Goal: Information Seeking & Learning: Learn about a topic

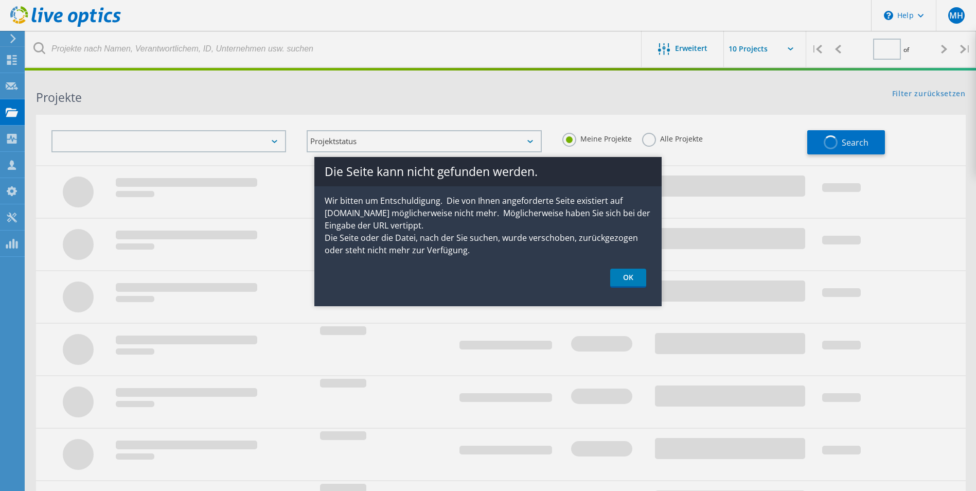
type input "1"
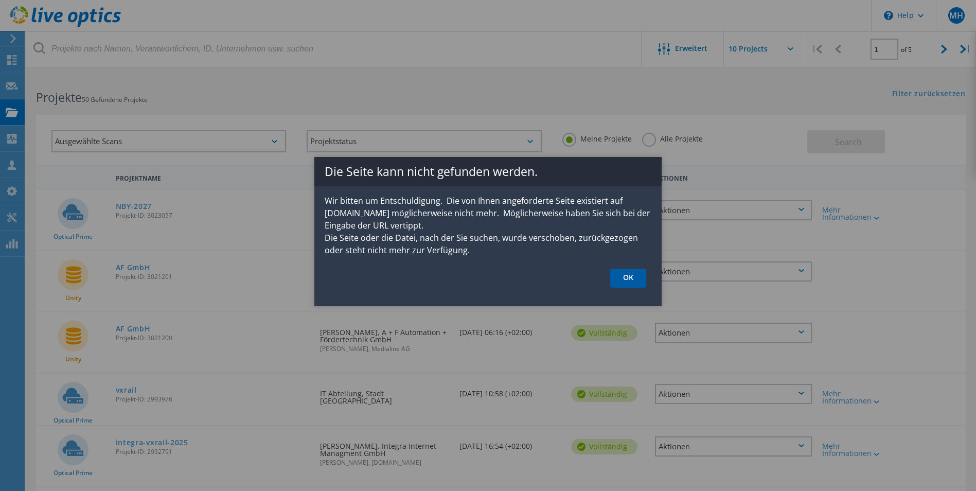
click at [623, 275] on link "OK" at bounding box center [628, 278] width 36 height 19
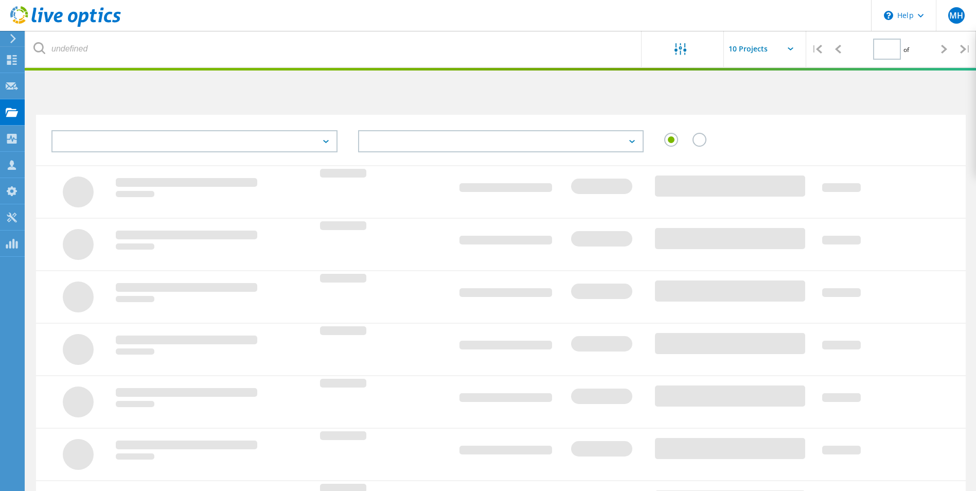
type input "1"
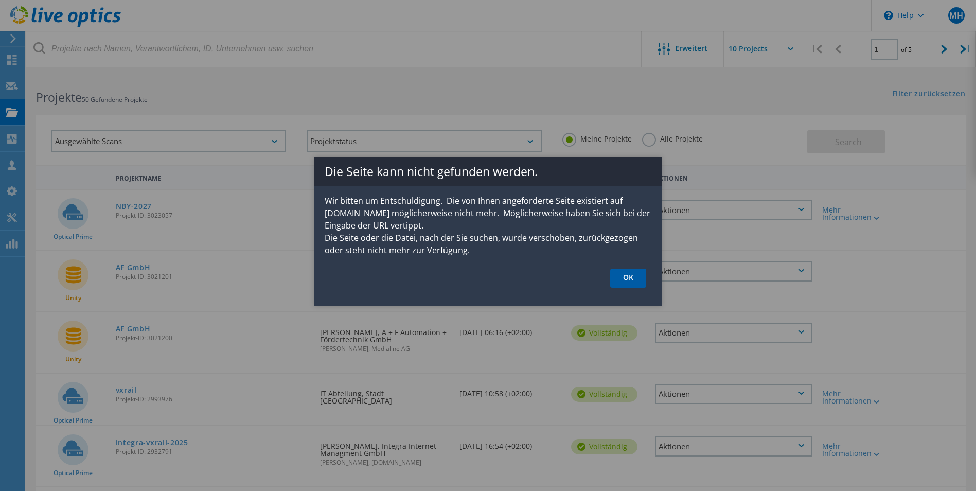
click at [628, 285] on link "OK" at bounding box center [628, 278] width 36 height 19
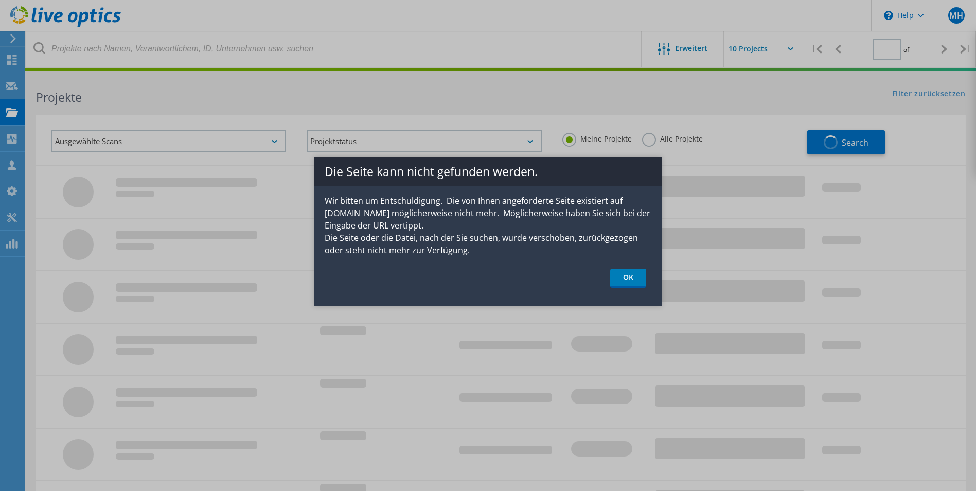
type input "1"
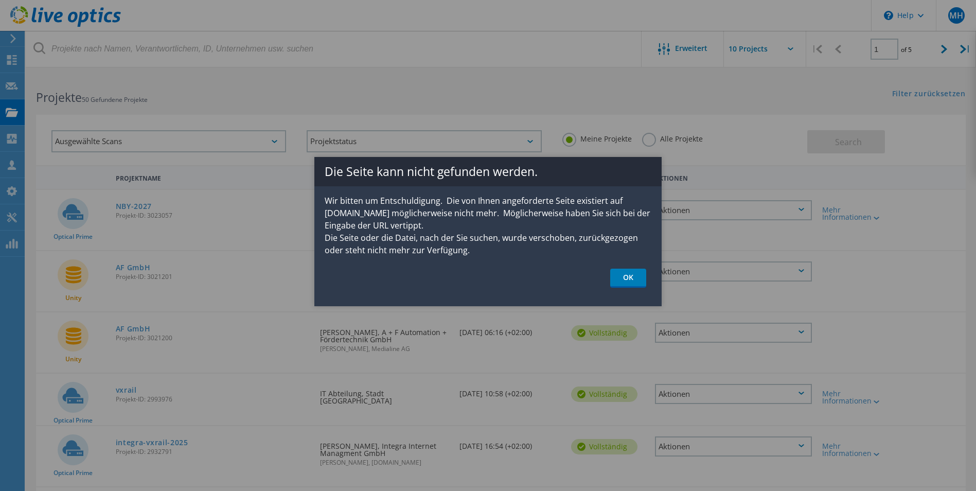
drag, startPoint x: 628, startPoint y: 277, endPoint x: 489, endPoint y: 252, distance: 141.8
click at [628, 277] on link "OK" at bounding box center [628, 278] width 36 height 19
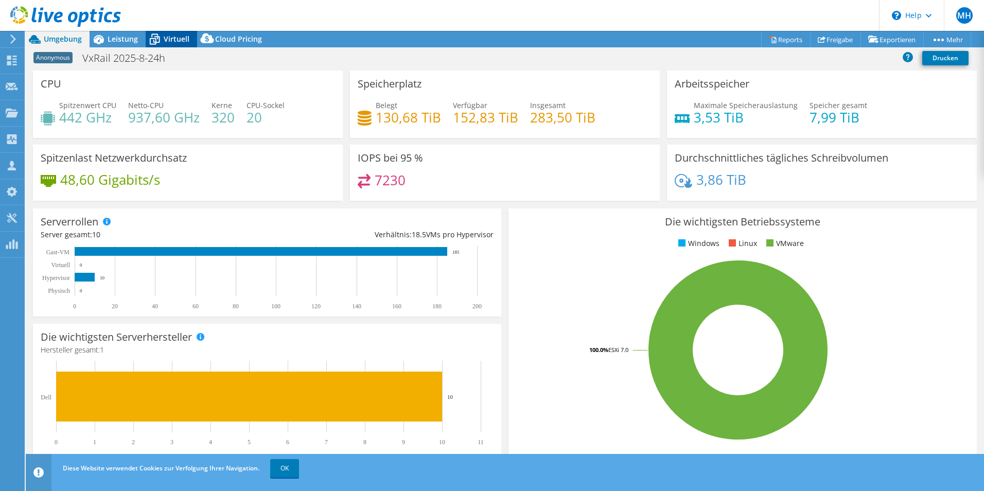
click at [157, 38] on icon at bounding box center [155, 39] width 18 height 18
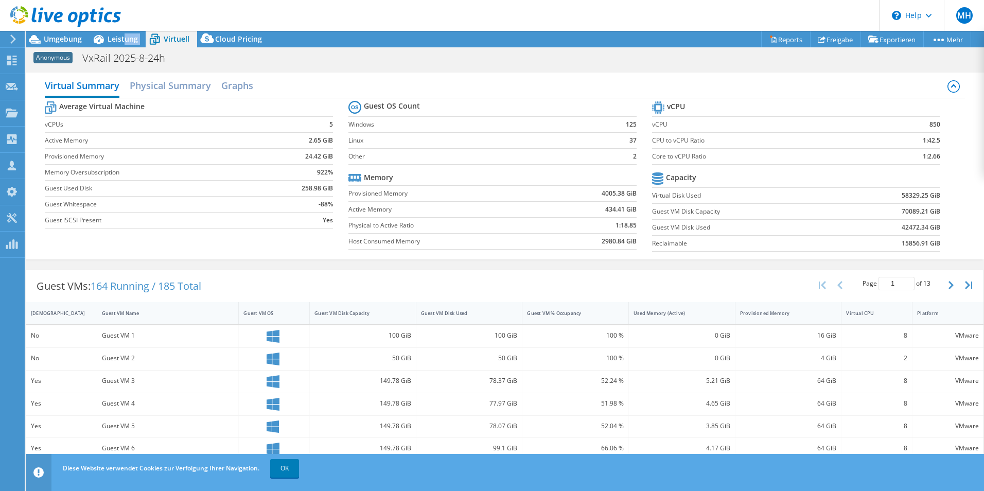
drag, startPoint x: 124, startPoint y: 42, endPoint x: 155, endPoint y: 42, distance: 31.4
click at [155, 42] on div "Umgebung Leistung Virtuell Upgrades Cloud Pricing" at bounding box center [148, 39] width 244 height 16
click at [155, 42] on icon at bounding box center [155, 40] width 10 height 8
click at [138, 43] on div "Leistung" at bounding box center [118, 39] width 56 height 16
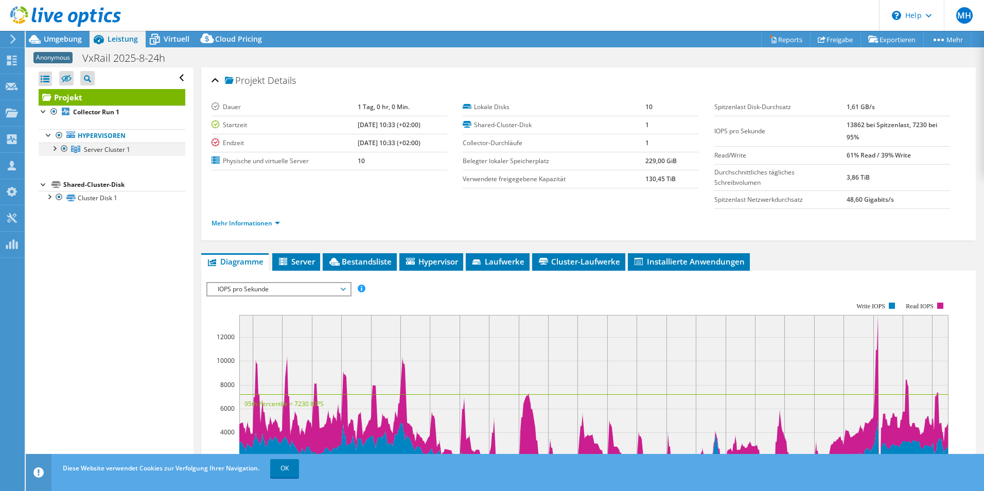
click at [51, 146] on div at bounding box center [54, 148] width 10 height 10
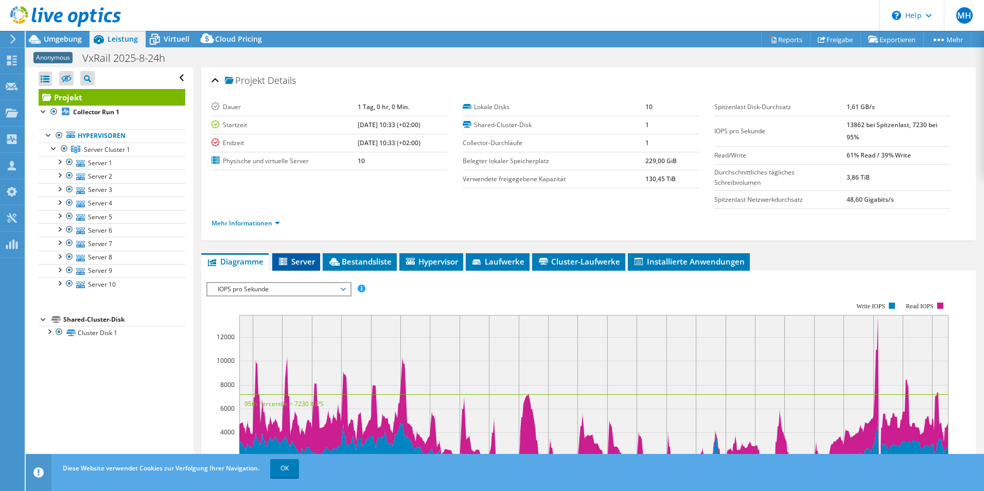
click at [308, 266] on span "Server" at bounding box center [296, 261] width 38 height 10
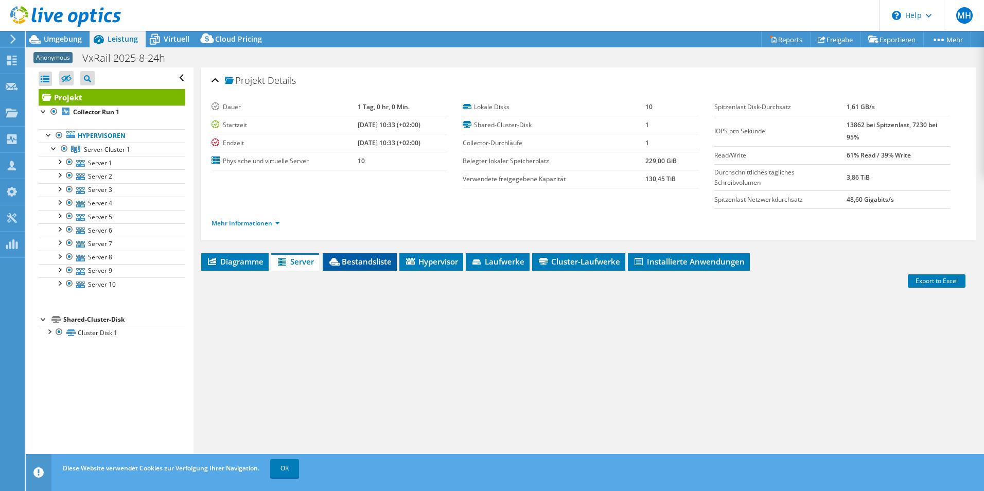
click at [370, 261] on span "Bestandsliste" at bounding box center [360, 261] width 64 height 10
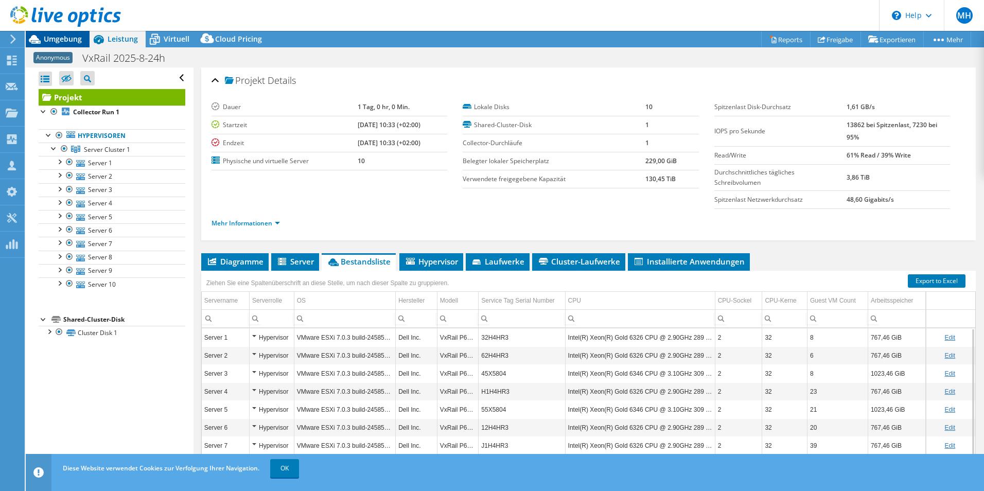
click at [58, 38] on span "Umgebung" at bounding box center [63, 39] width 38 height 10
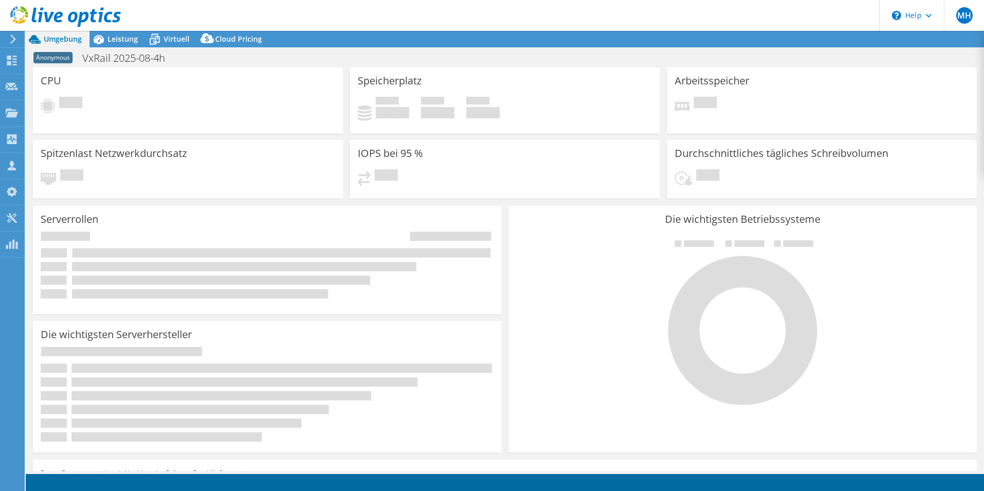
select select "USD"
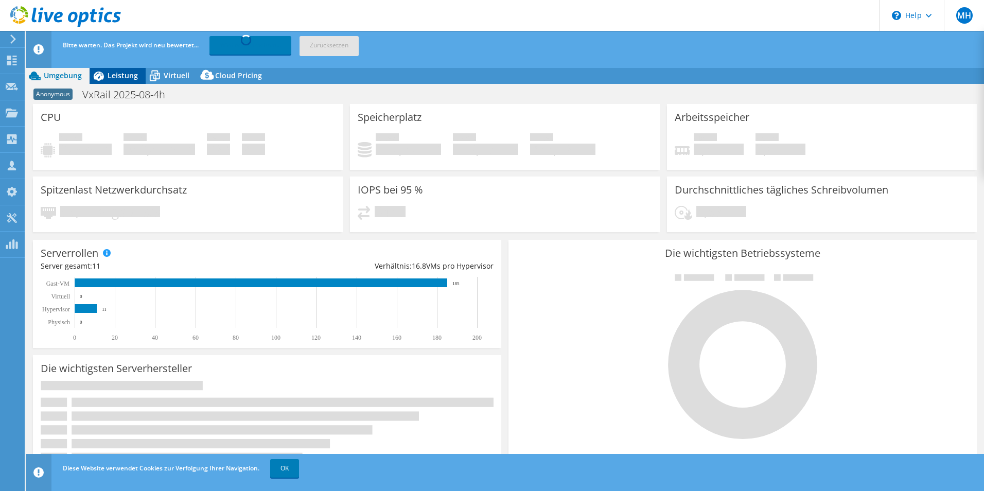
click at [126, 74] on span "Leistung" at bounding box center [123, 75] width 30 height 10
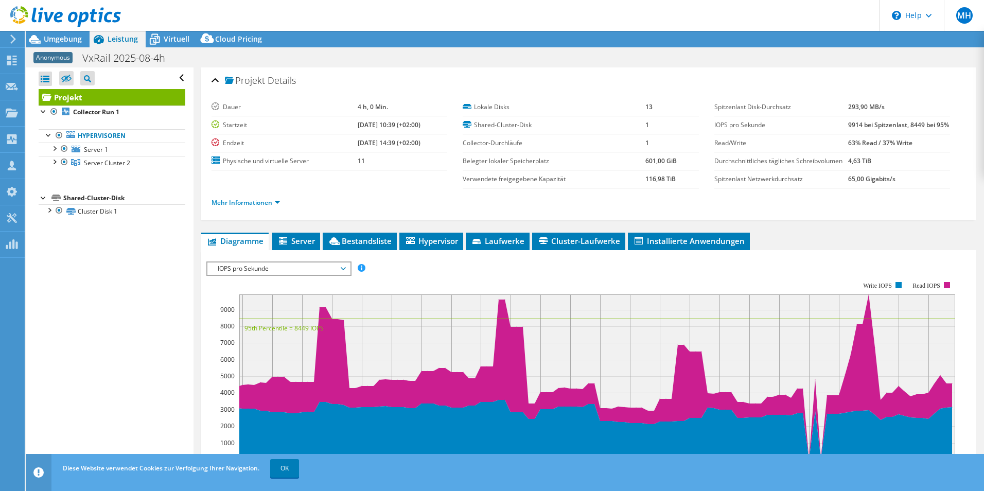
click at [296, 250] on div "Projekt Details [PERSON_NAME] 4 h, 0 Min. Startzeit [DATE] 10:39 (+02:00) Endze…" at bounding box center [588, 375] width 790 height 616
click at [296, 250] on li "Server" at bounding box center [296, 241] width 48 height 17
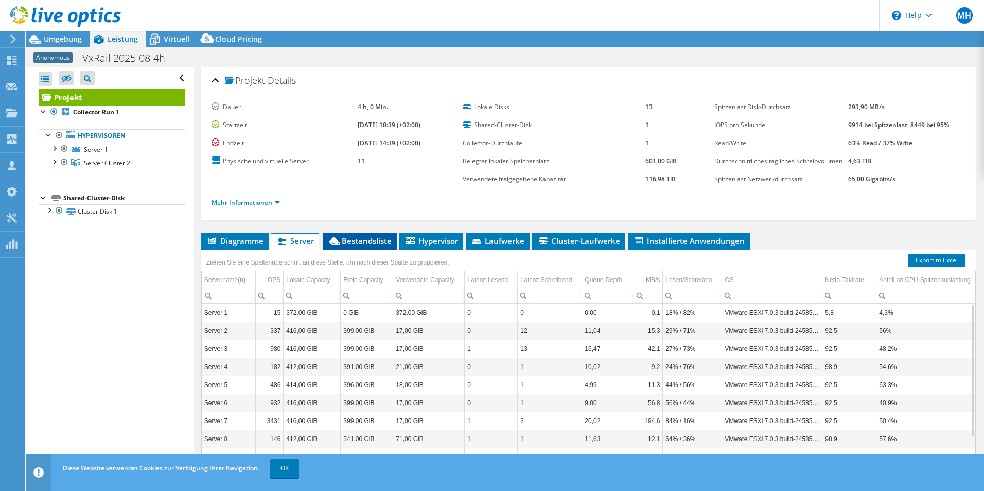
click at [363, 246] on span "Bestandsliste" at bounding box center [360, 241] width 64 height 10
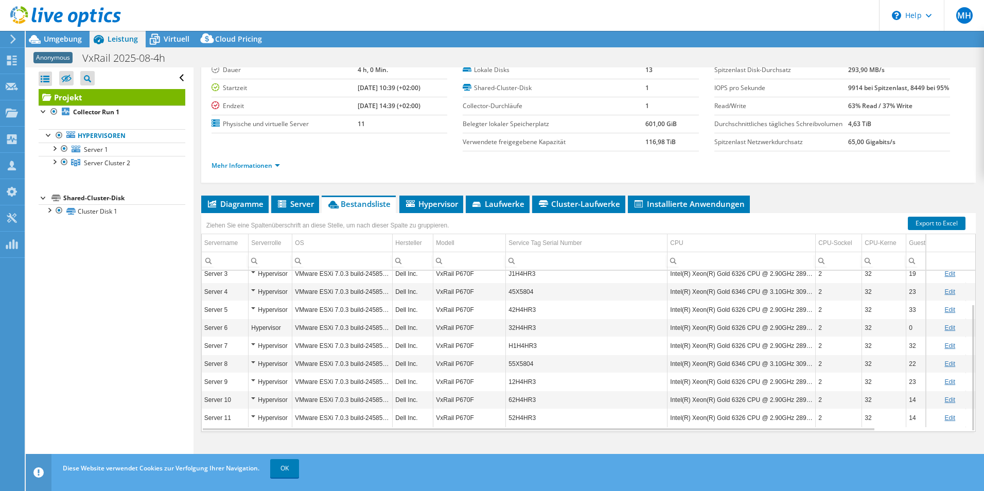
scroll to position [58, 0]
click at [251, 289] on div "Hypervisor" at bounding box center [270, 292] width 38 height 12
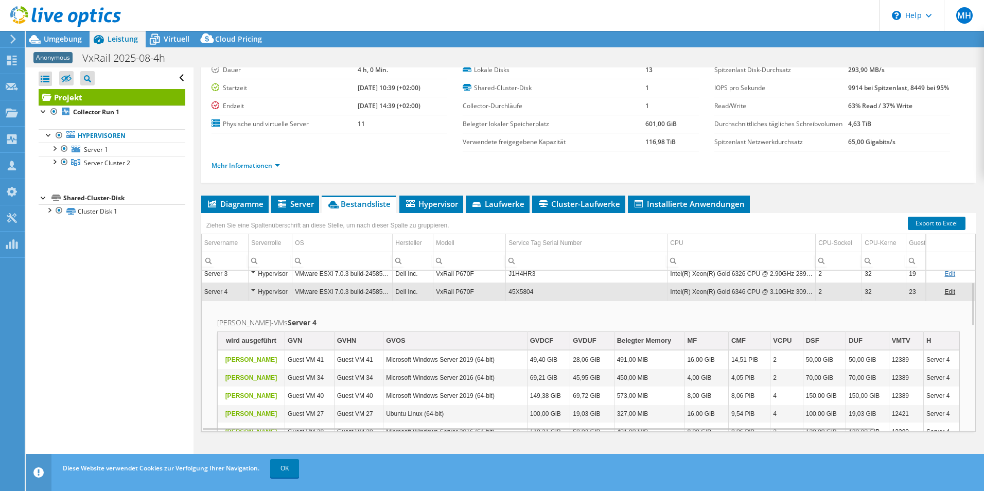
click at [253, 290] on div "Hypervisor" at bounding box center [270, 292] width 38 height 12
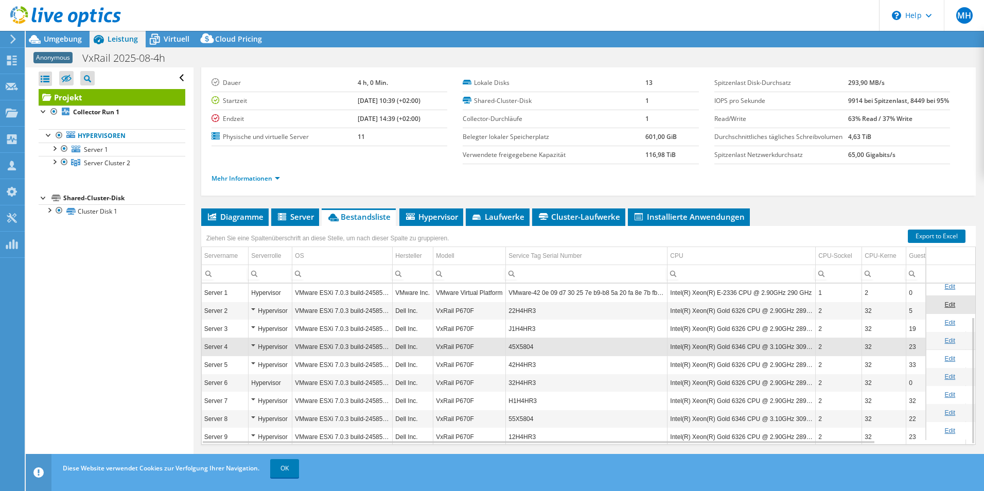
scroll to position [0, 0]
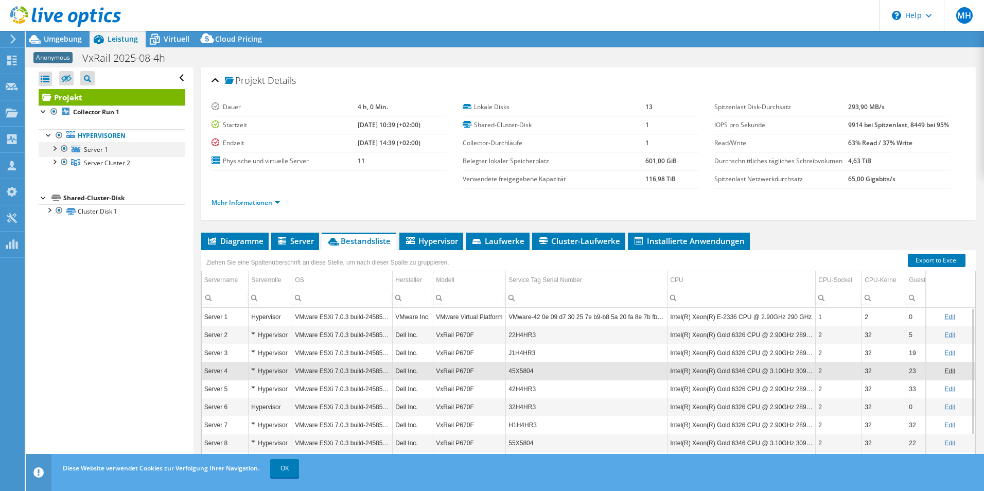
click at [55, 149] on div at bounding box center [54, 148] width 10 height 10
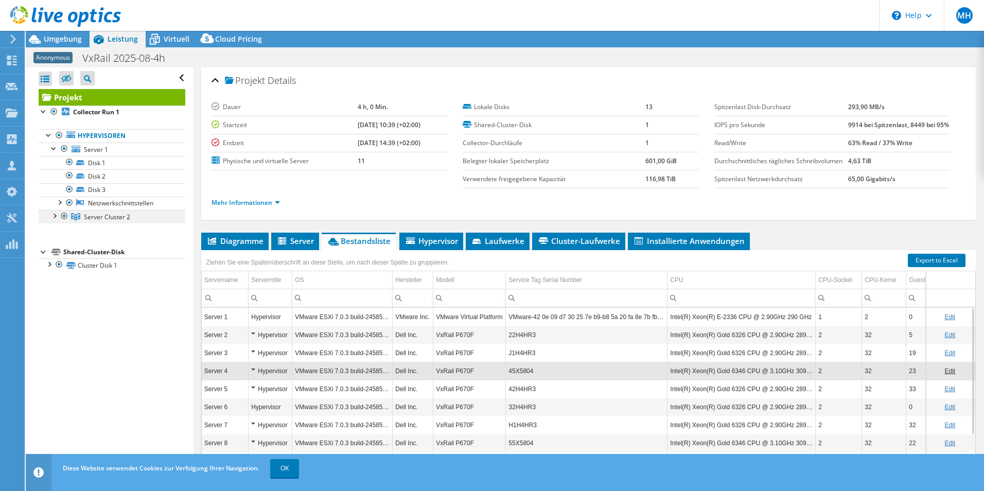
click at [54, 216] on div at bounding box center [54, 215] width 10 height 10
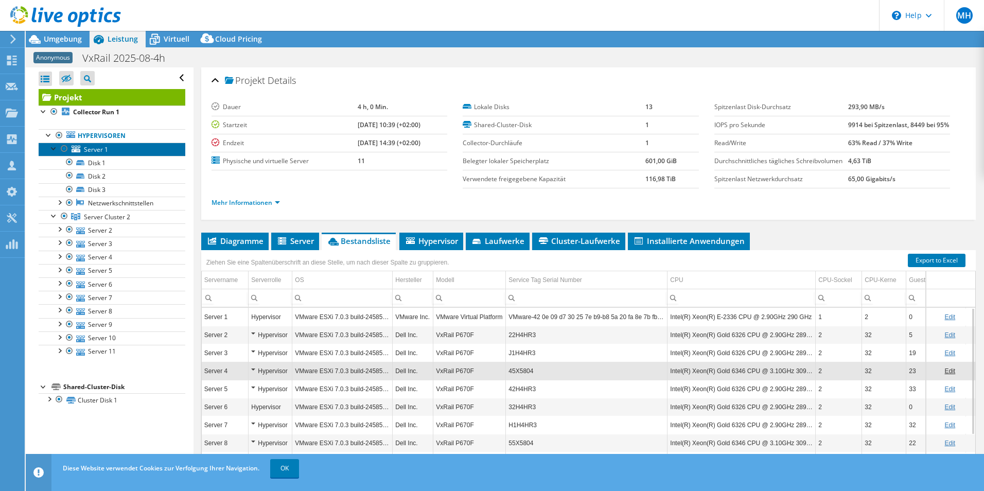
click at [101, 148] on span "Server 1" at bounding box center [96, 149] width 24 height 9
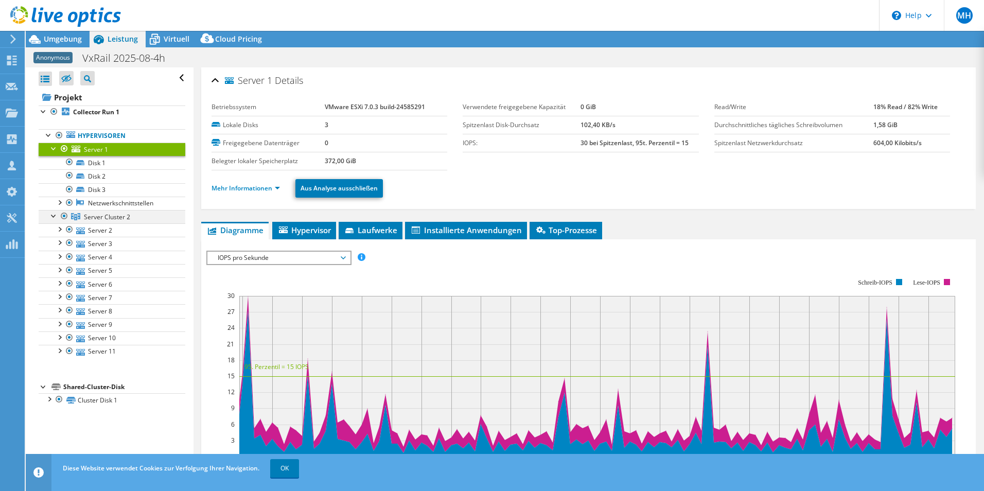
click at [65, 217] on div at bounding box center [64, 216] width 10 height 12
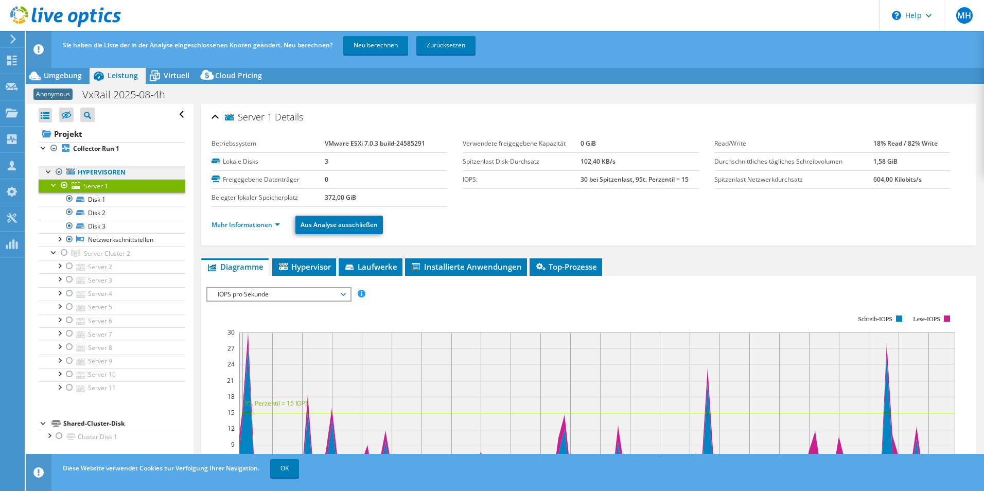
click at [96, 168] on link "Hypervisoren" at bounding box center [112, 172] width 147 height 13
drag, startPoint x: 98, startPoint y: 181, endPoint x: 150, endPoint y: 197, distance: 54.8
click at [98, 181] on link "Server 1" at bounding box center [112, 185] width 147 height 13
click at [317, 267] on span "Hypervisor" at bounding box center [304, 266] width 54 height 10
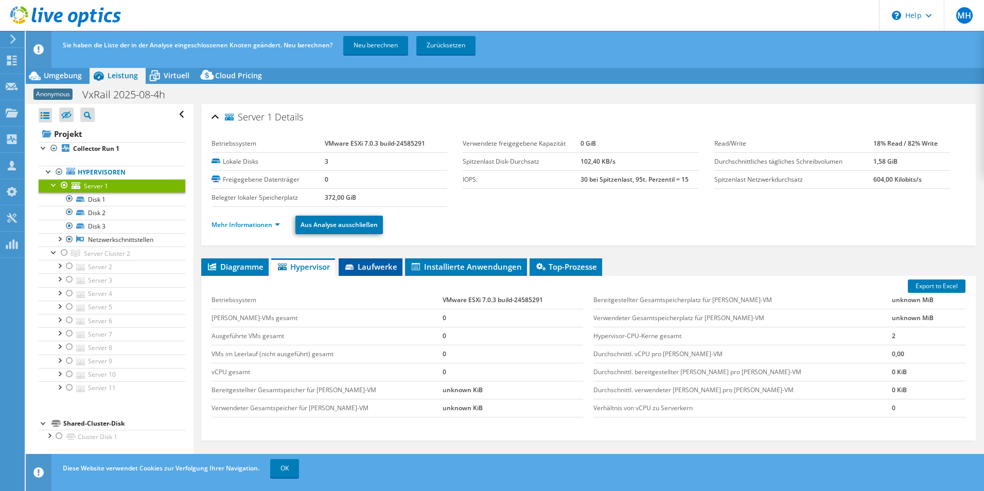
click at [370, 263] on span "Laufwerke" at bounding box center [371, 266] width 54 height 10
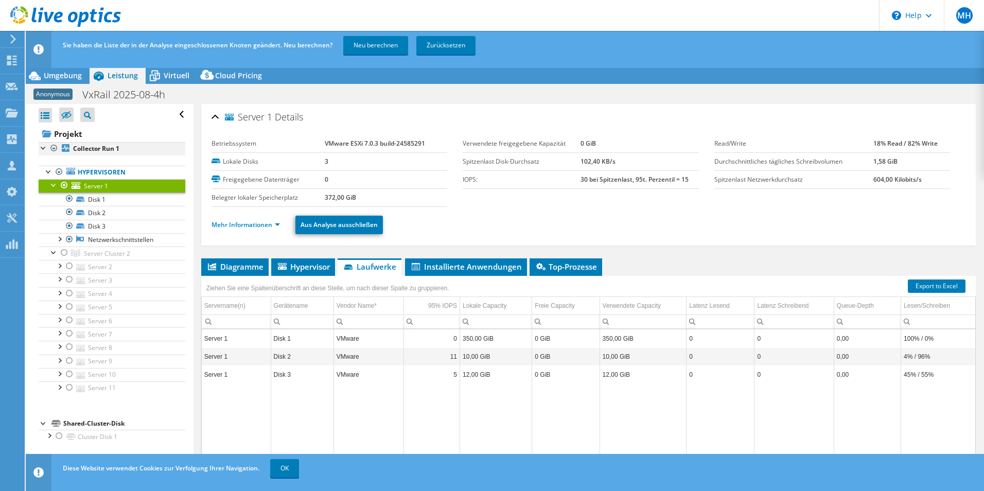
click at [54, 150] on div at bounding box center [54, 148] width 10 height 12
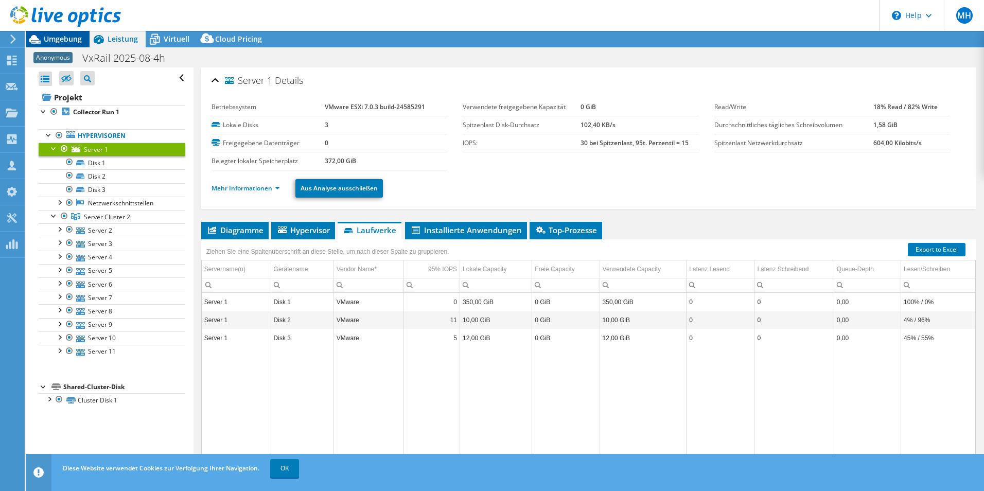
click at [73, 38] on span "Umgebung" at bounding box center [63, 39] width 38 height 10
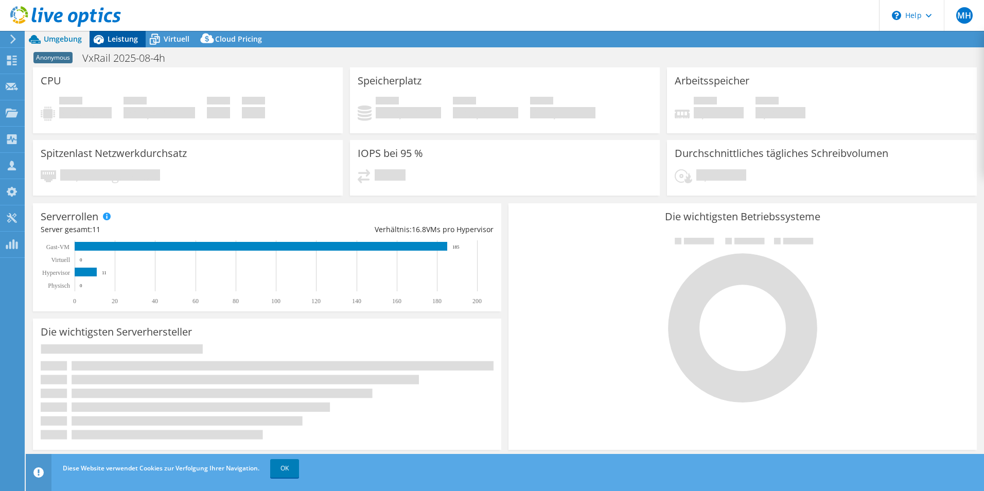
click at [128, 39] on span "Leistung" at bounding box center [123, 39] width 30 height 10
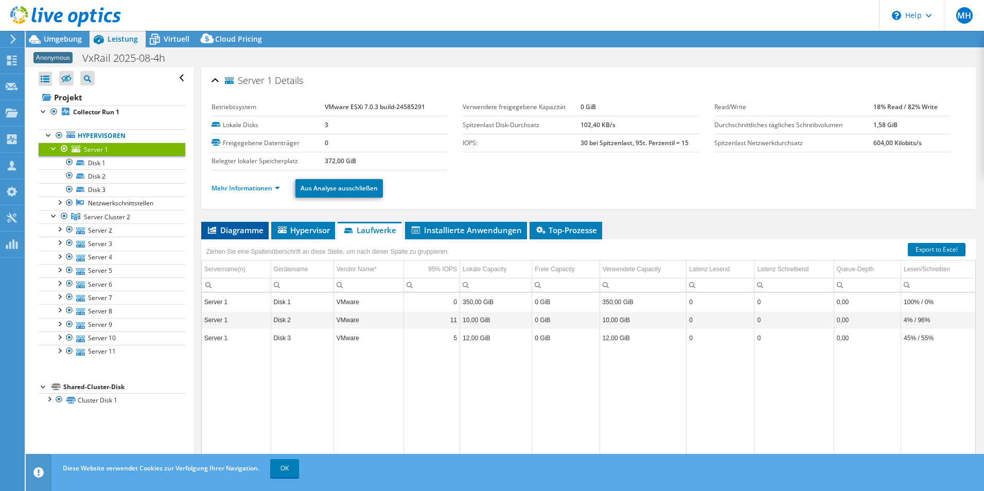
click at [240, 237] on li "Diagramme" at bounding box center [234, 230] width 67 height 17
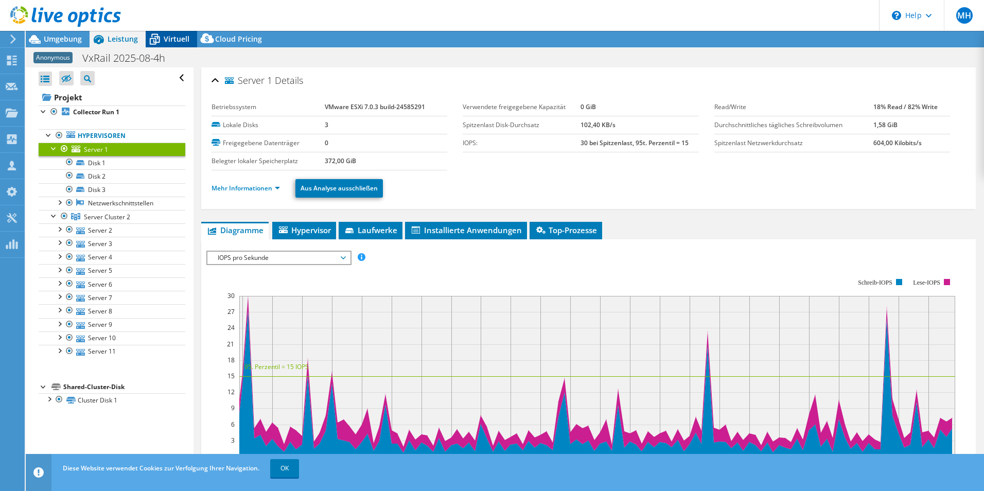
click at [180, 37] on span "Virtuell" at bounding box center [177, 39] width 26 height 10
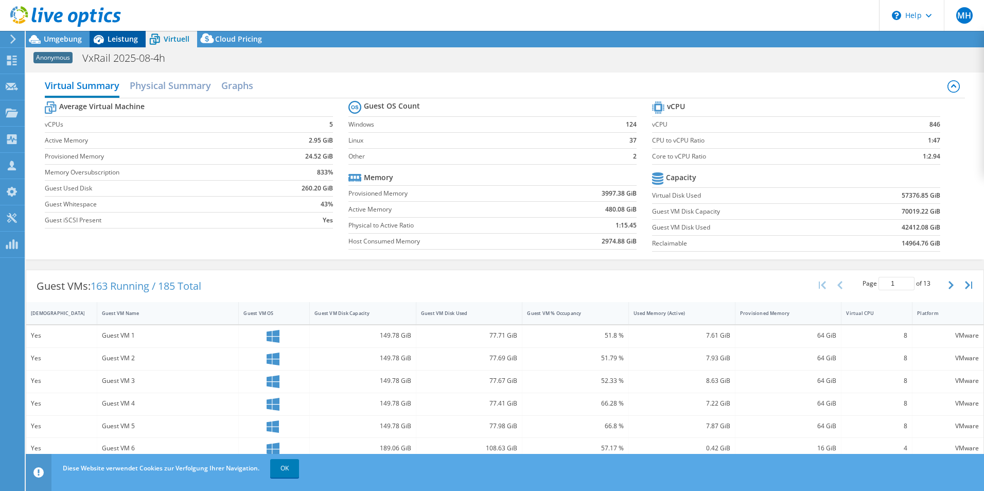
click at [117, 35] on span "Leistung" at bounding box center [123, 39] width 30 height 10
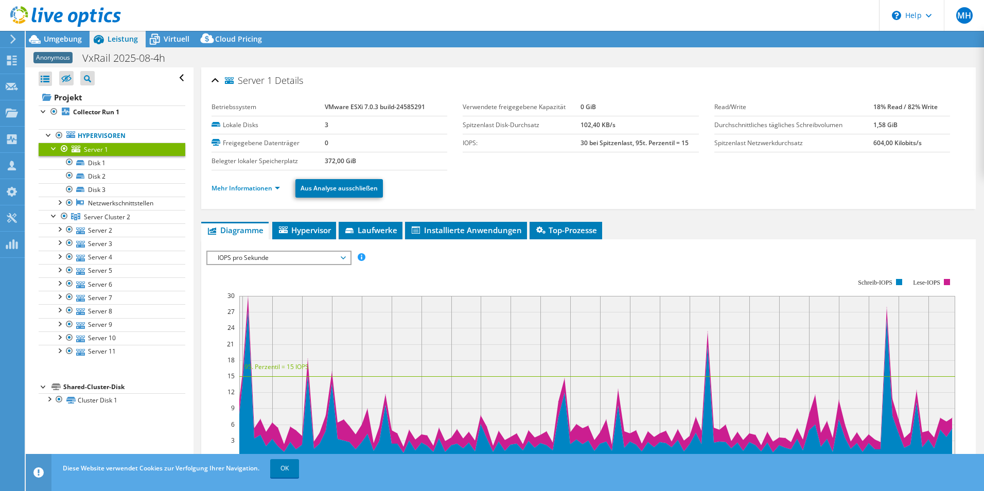
click at [65, 33] on div at bounding box center [60, 17] width 121 height 34
click at [64, 40] on span "Umgebung" at bounding box center [63, 39] width 38 height 10
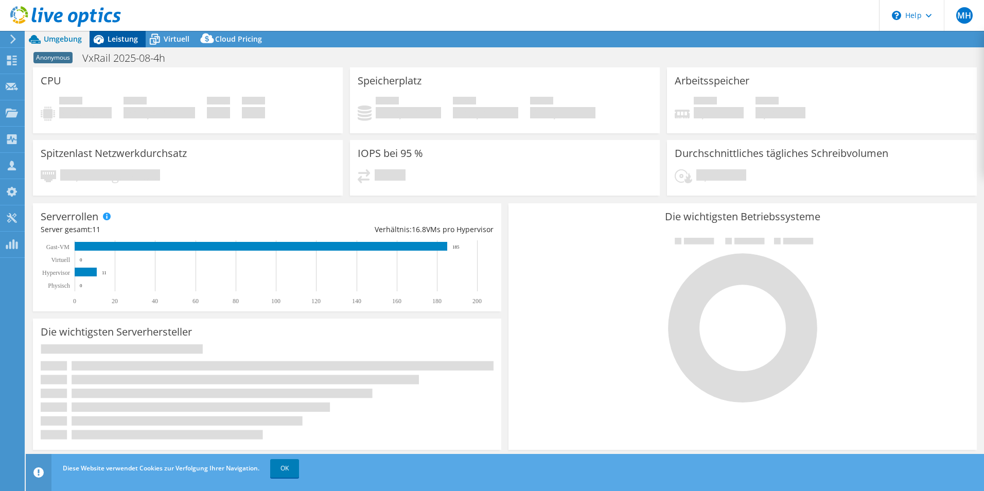
click at [126, 39] on span "Leistung" at bounding box center [123, 39] width 30 height 10
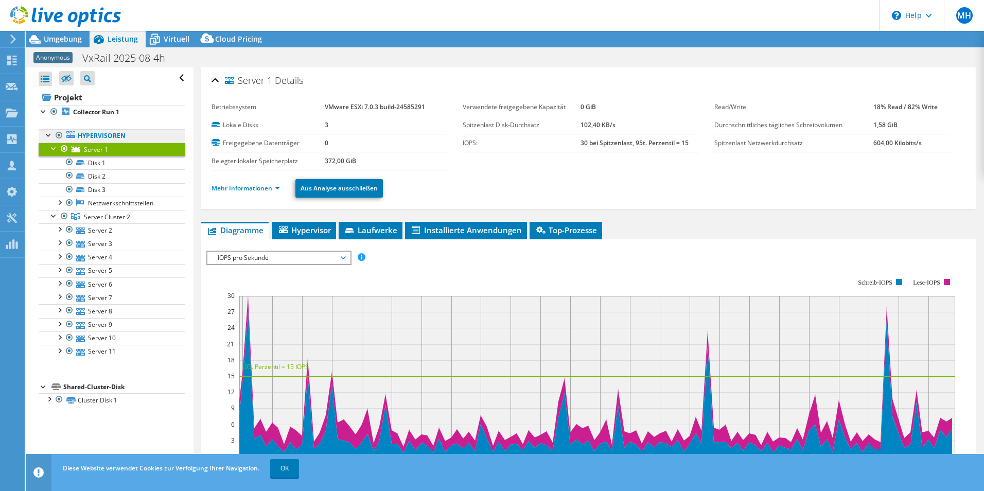
click at [73, 135] on icon at bounding box center [70, 134] width 9 height 7
click at [75, 112] on b "Collector Run 1" at bounding box center [96, 112] width 46 height 9
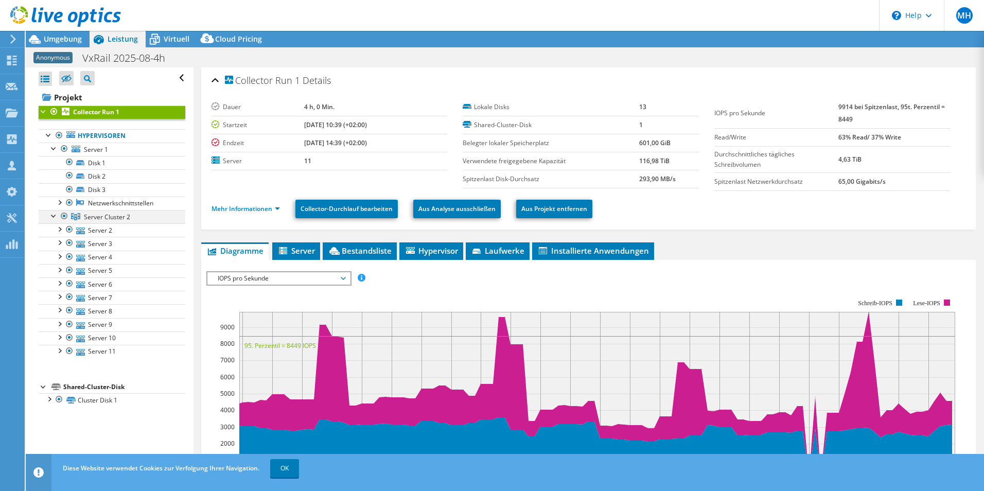
click at [66, 216] on div at bounding box center [64, 216] width 10 height 12
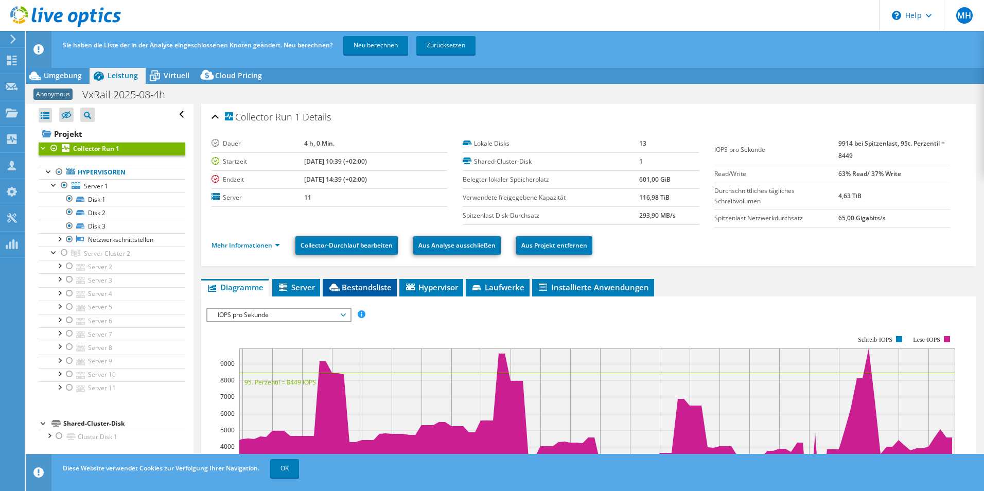
click at [367, 285] on span "Bestandsliste" at bounding box center [360, 287] width 64 height 10
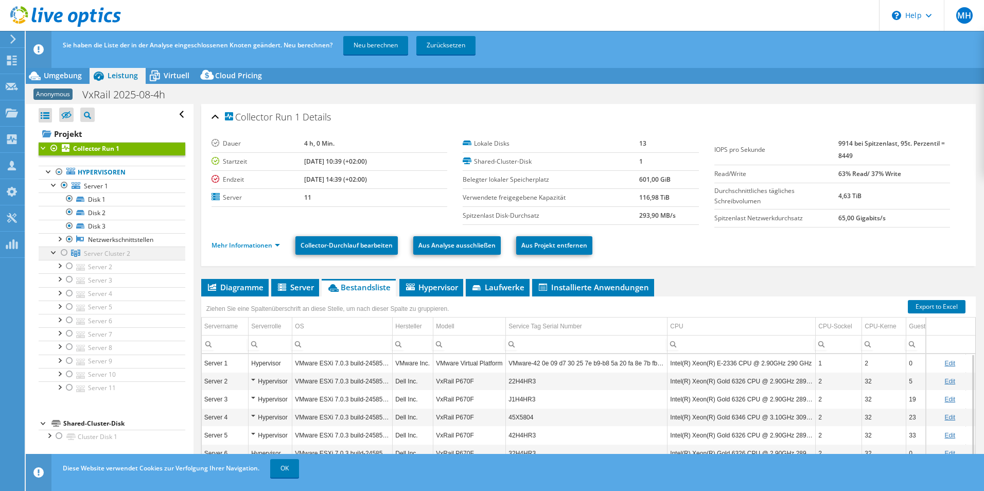
click at [63, 254] on div at bounding box center [64, 252] width 10 height 12
